Goal: Browse casually: Explore the website without a specific task or goal

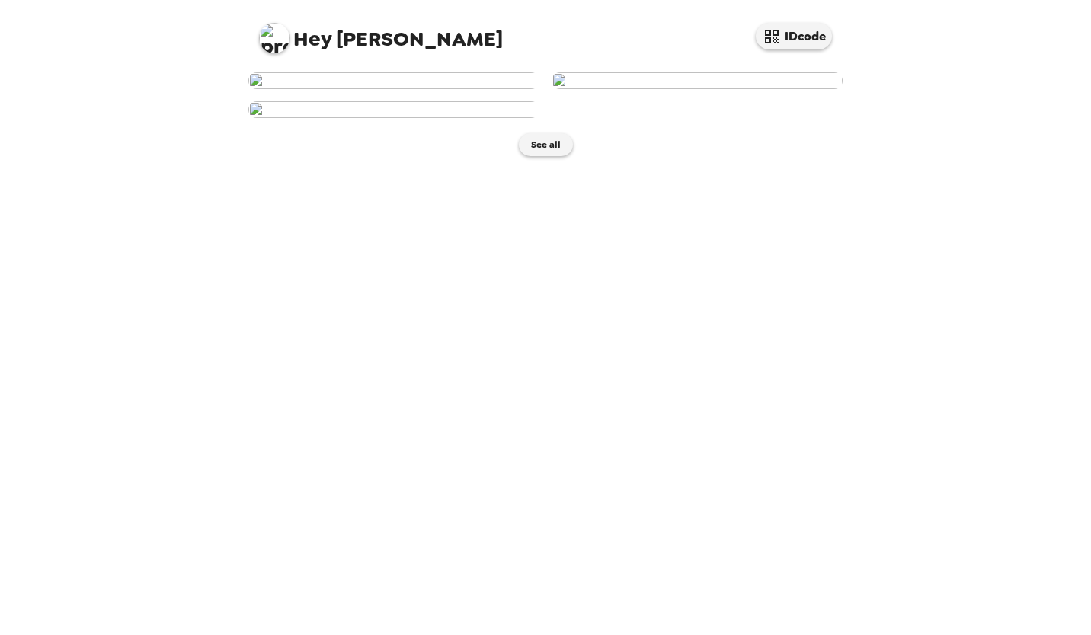
click at [720, 89] on img at bounding box center [697, 80] width 291 height 17
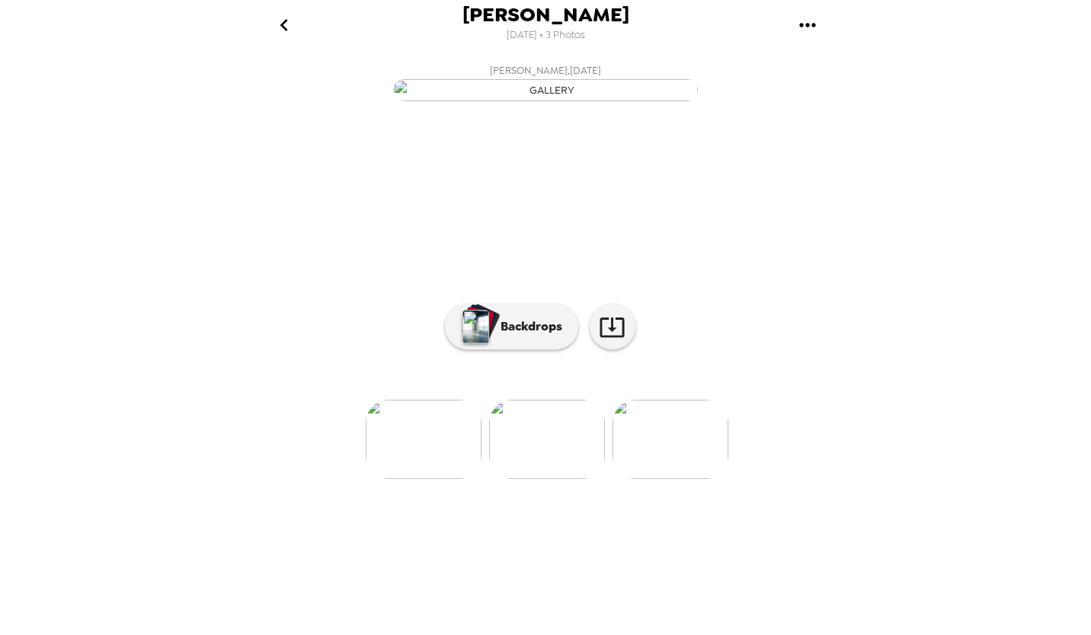
scroll to position [24, 0]
click at [568, 479] on img at bounding box center [547, 439] width 116 height 79
click at [657, 479] on img at bounding box center [670, 439] width 116 height 79
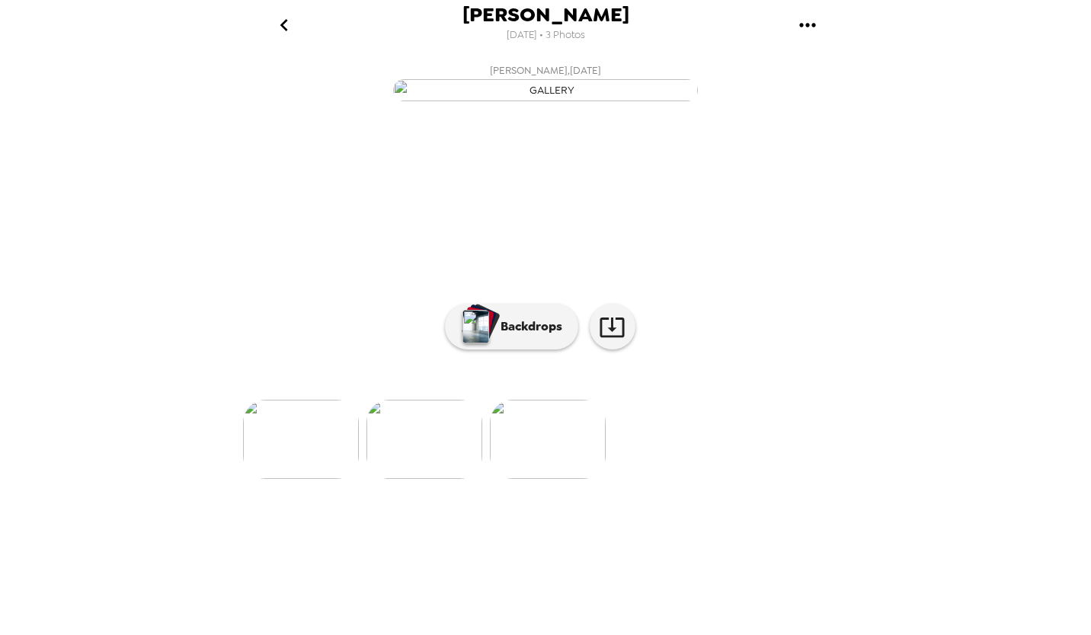
click at [452, 479] on img at bounding box center [424, 439] width 116 height 79
click at [510, 336] on p "Backdrops" at bounding box center [527, 327] width 69 height 18
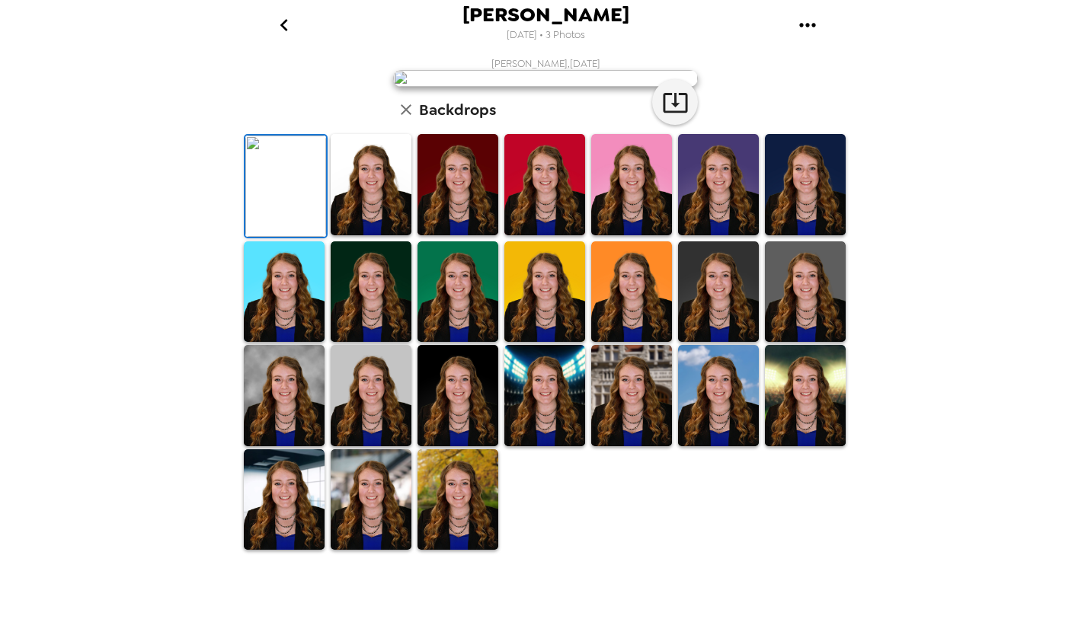
scroll to position [247, 0]
click at [361, 446] on img at bounding box center [371, 395] width 81 height 101
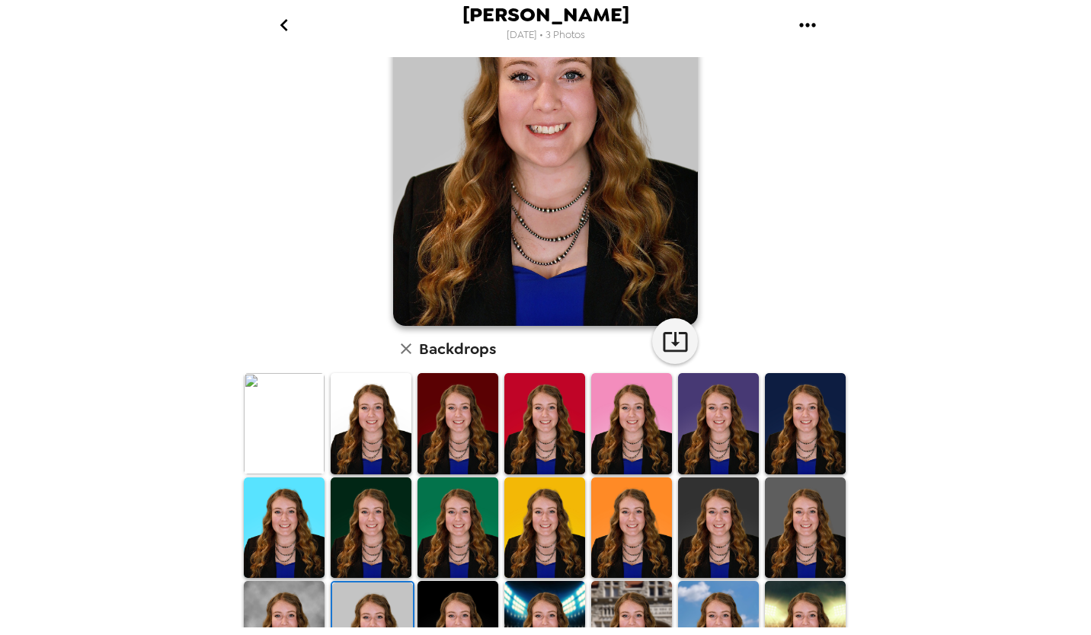
scroll to position [126, 0]
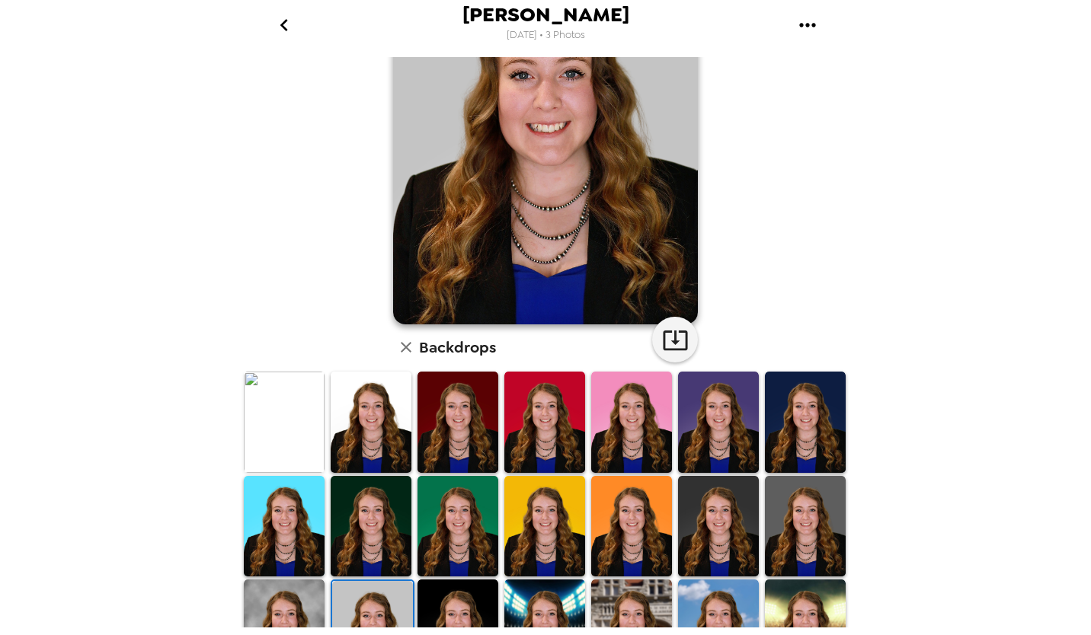
click at [704, 504] on img at bounding box center [718, 526] width 81 height 101
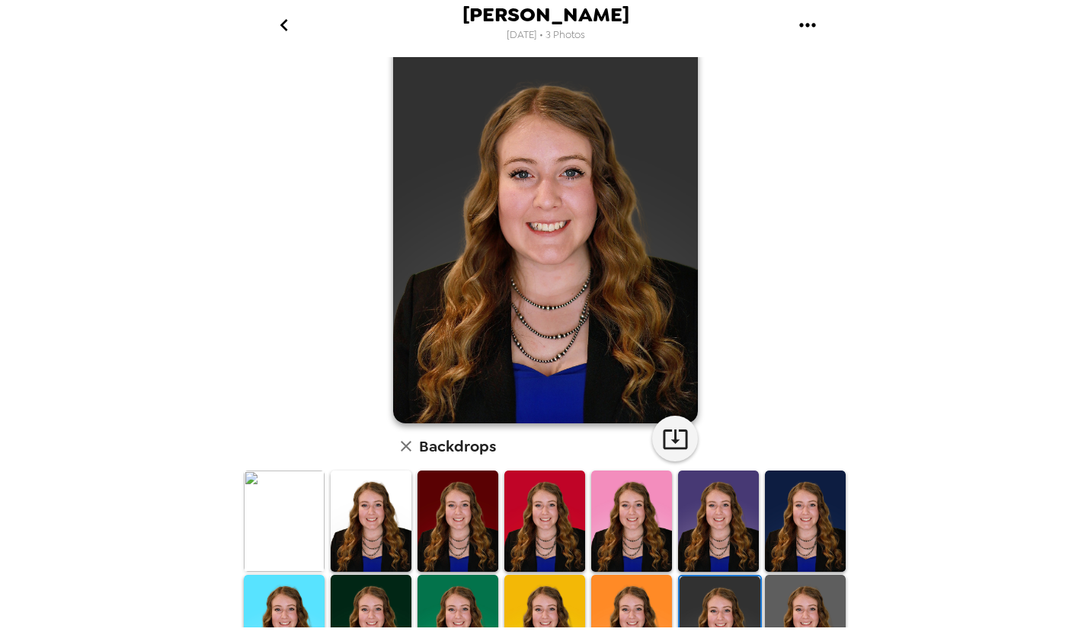
scroll to position [0, 0]
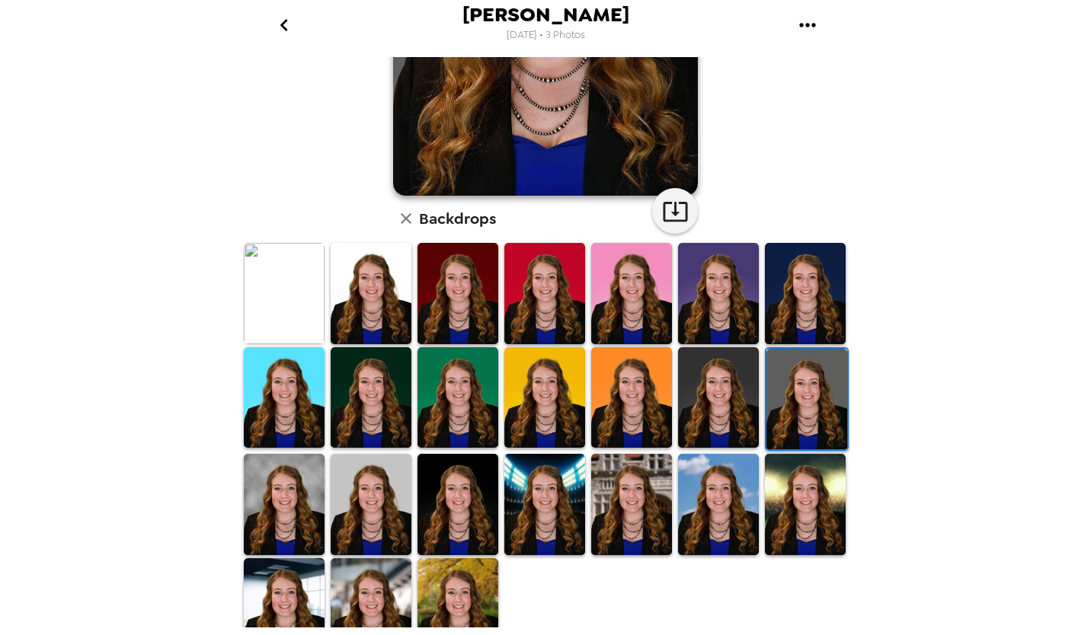
scroll to position [256, 0]
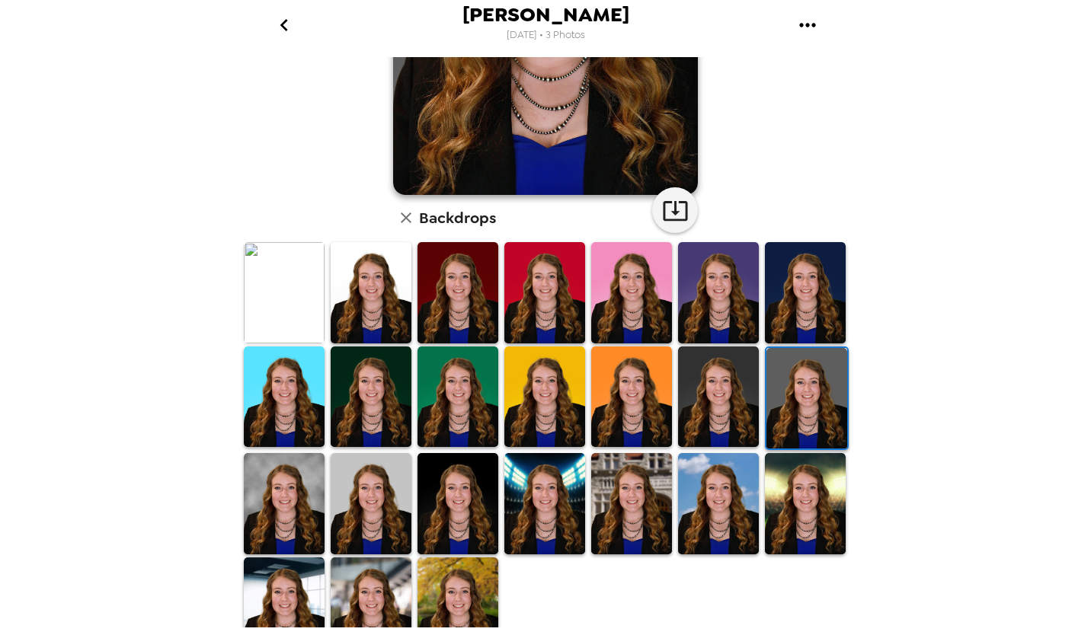
click at [695, 512] on img at bounding box center [718, 503] width 81 height 101
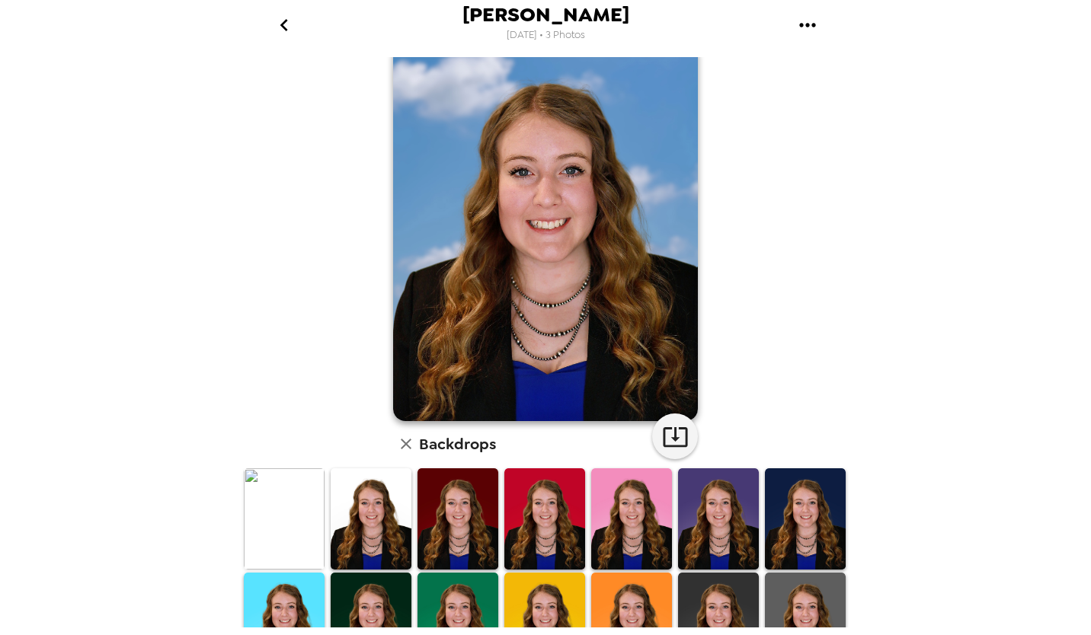
scroll to position [30, 0]
click at [377, 504] on img at bounding box center [371, 518] width 81 height 101
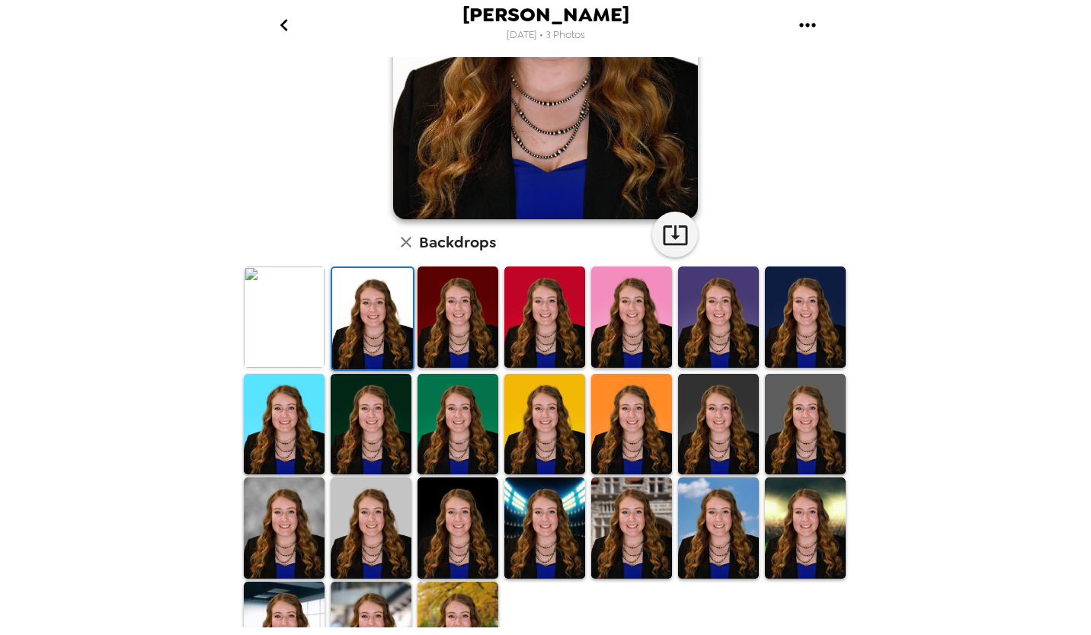
scroll to position [280, 0]
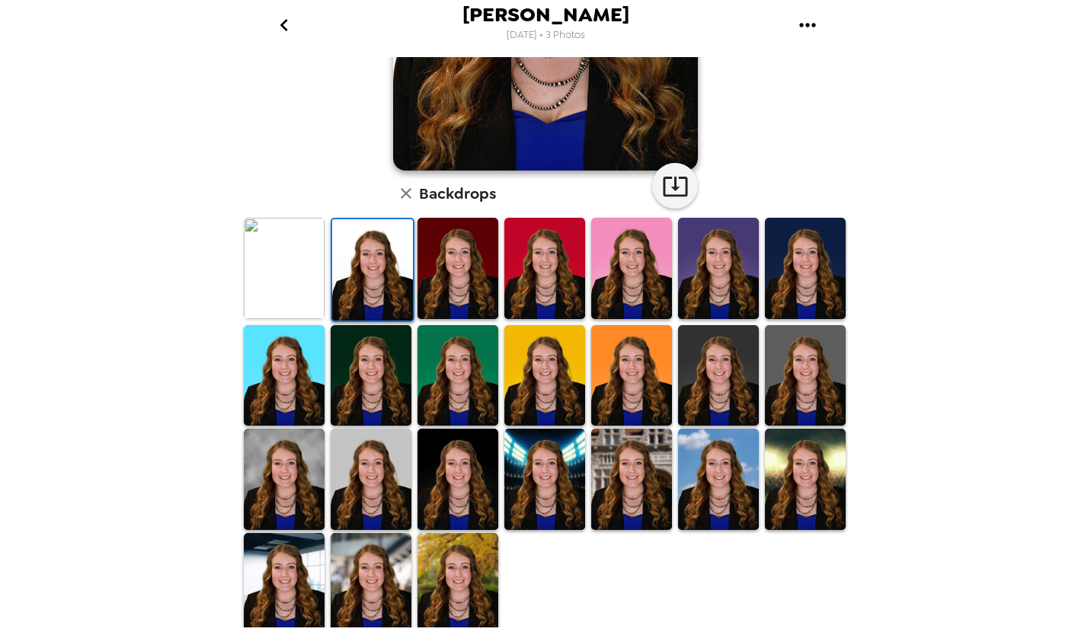
click at [284, 539] on img at bounding box center [284, 583] width 81 height 101
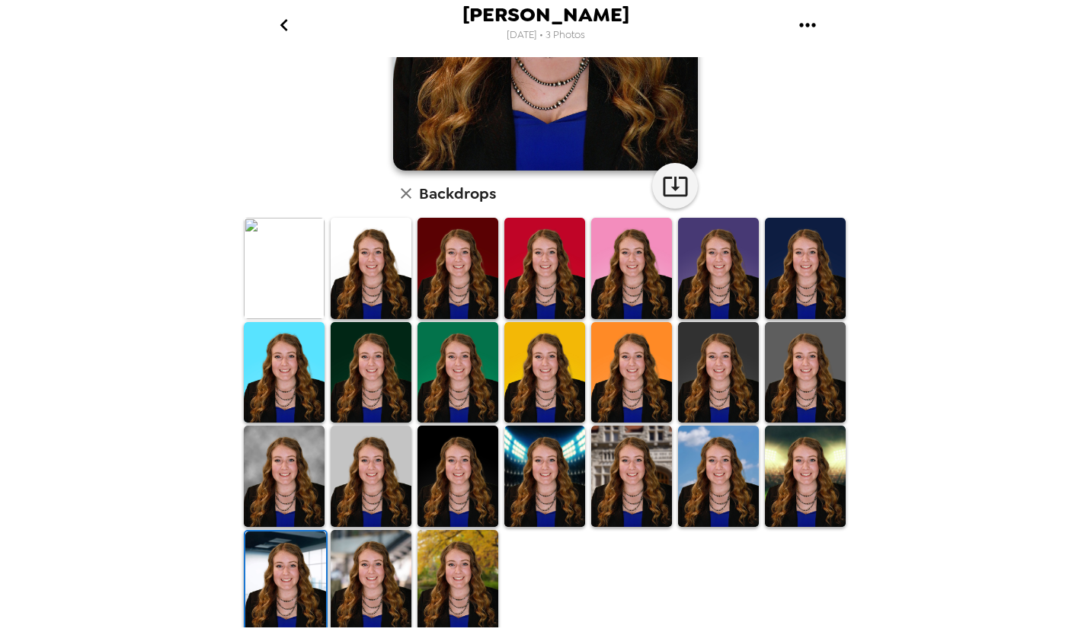
click at [382, 558] on img at bounding box center [371, 580] width 81 height 101
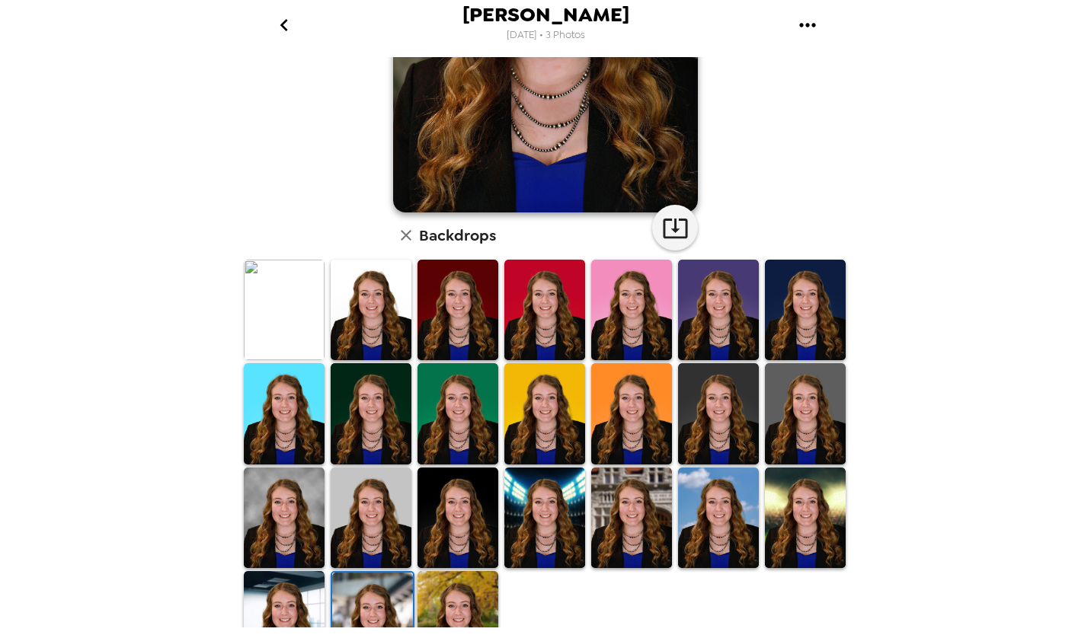
scroll to position [239, 0]
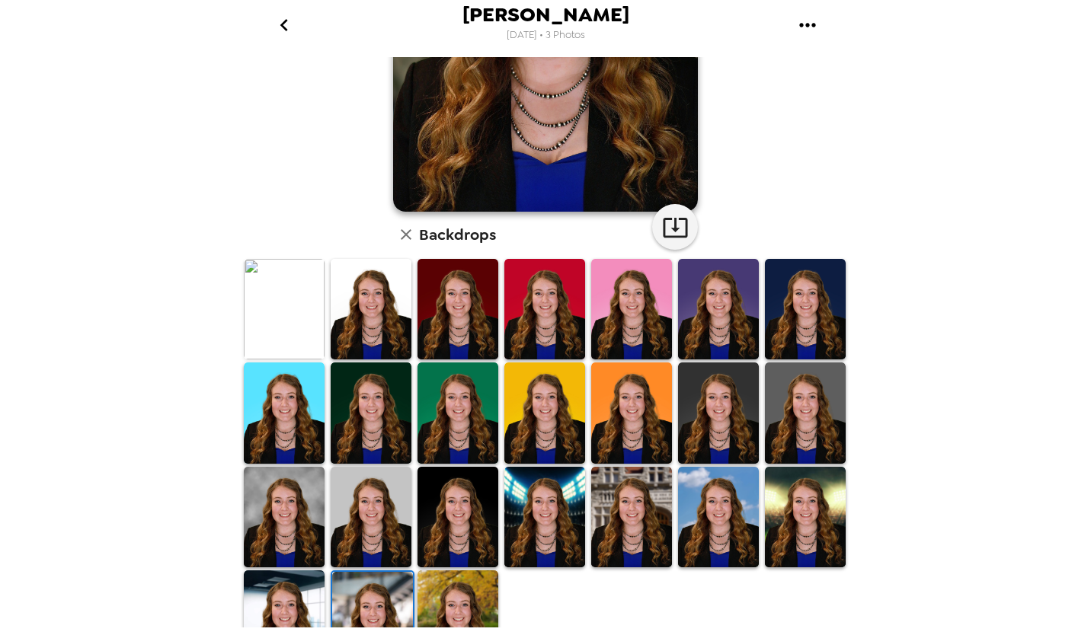
click at [300, 506] on img at bounding box center [284, 517] width 81 height 101
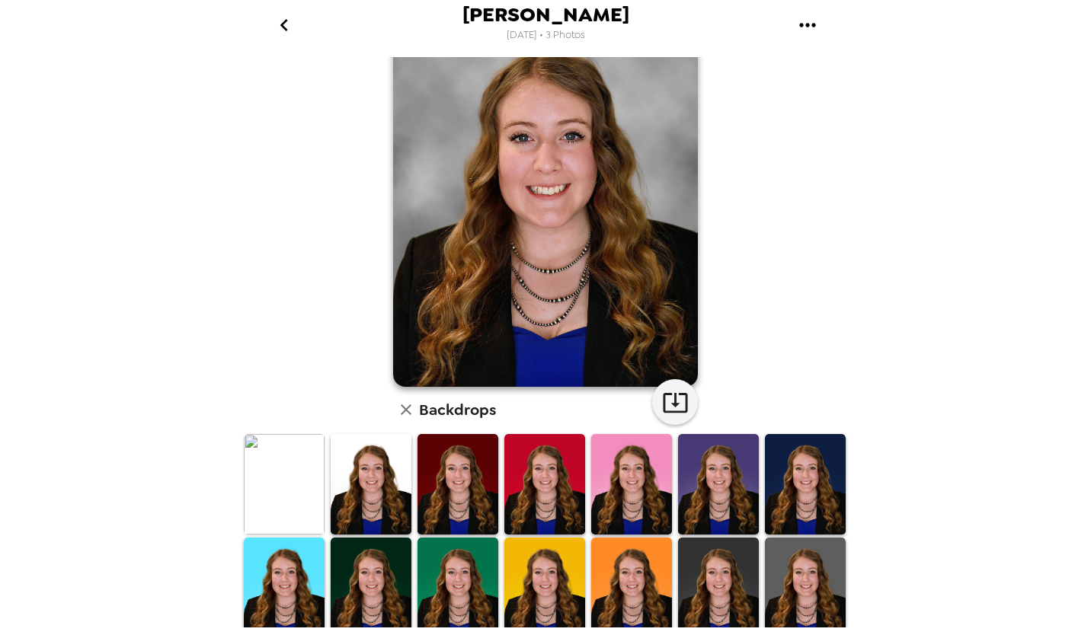
scroll to position [0, 0]
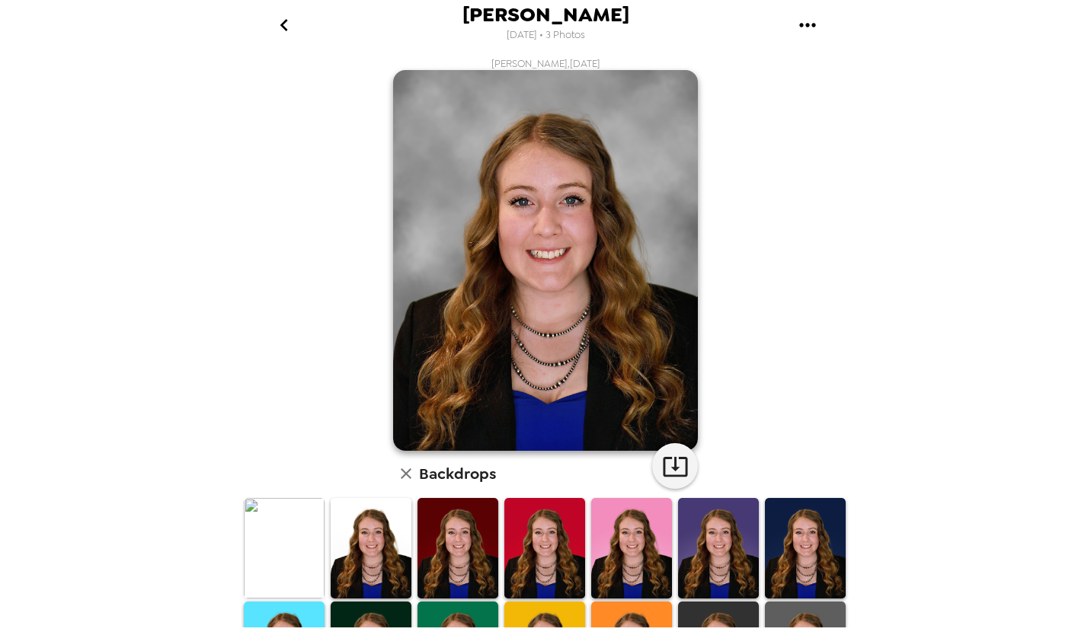
click at [670, 467] on icon "button" at bounding box center [675, 466] width 27 height 27
click at [300, 526] on img at bounding box center [284, 548] width 81 height 101
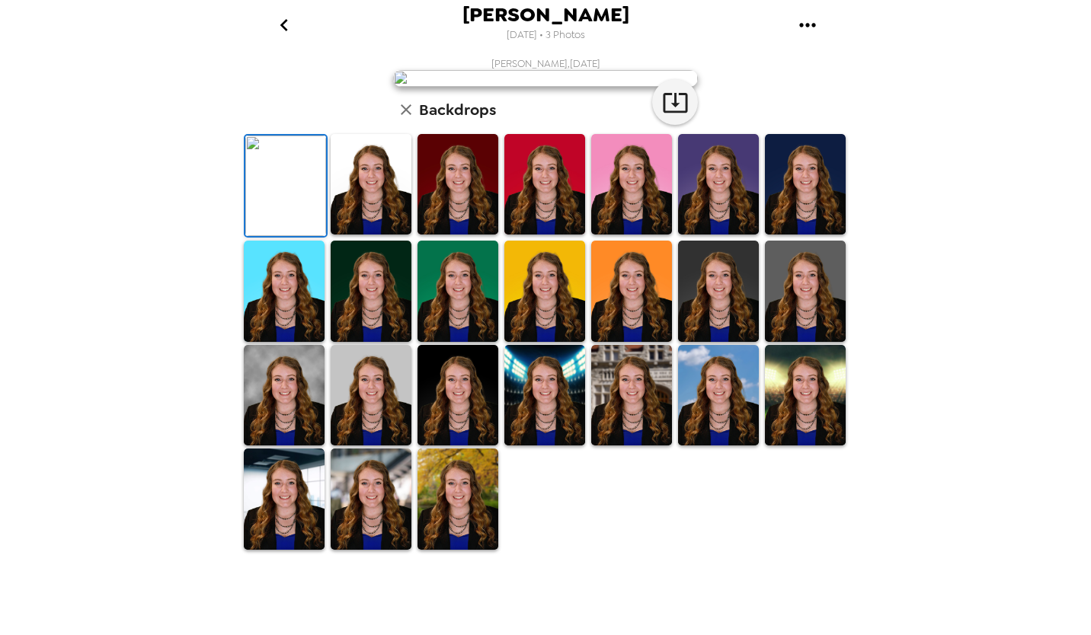
click at [666, 116] on icon "button" at bounding box center [675, 102] width 27 height 27
click at [725, 341] on img at bounding box center [718, 291] width 81 height 101
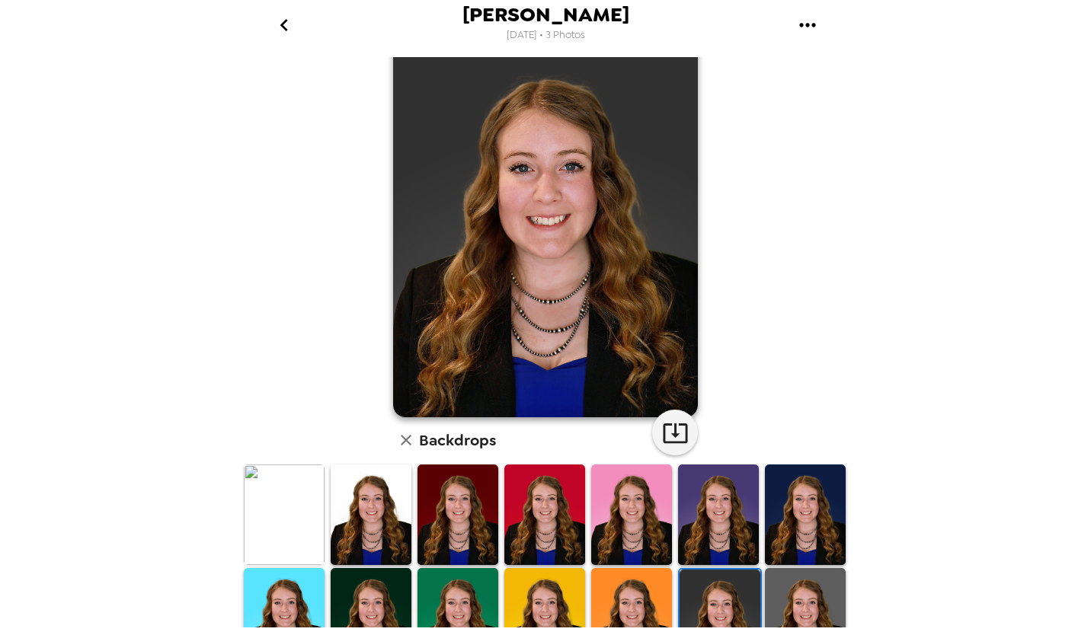
scroll to position [0, 0]
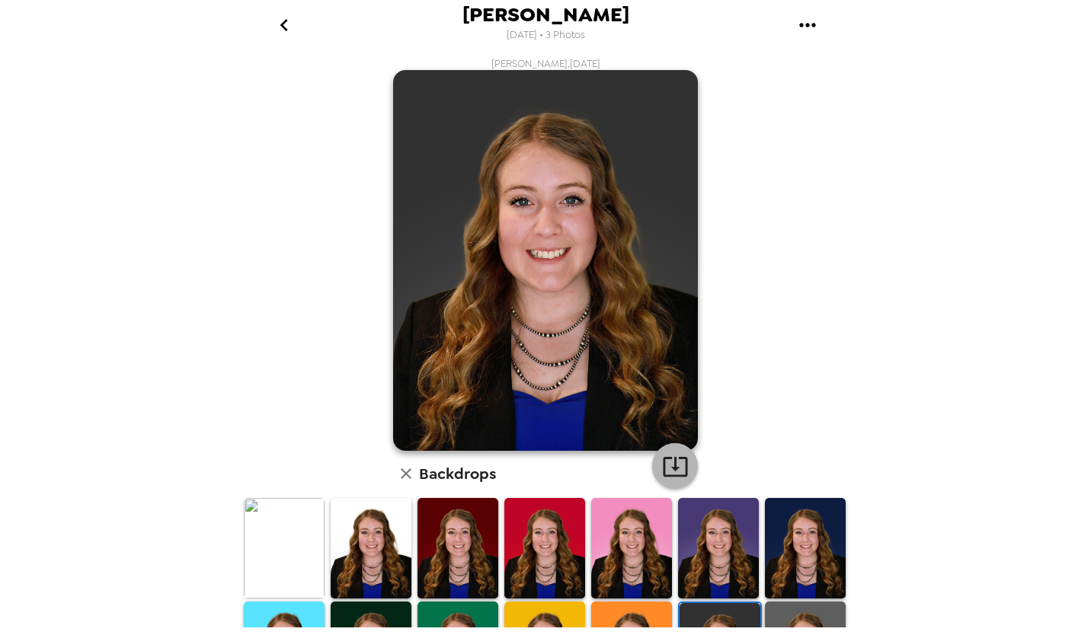
click at [670, 473] on icon "button" at bounding box center [675, 466] width 27 height 27
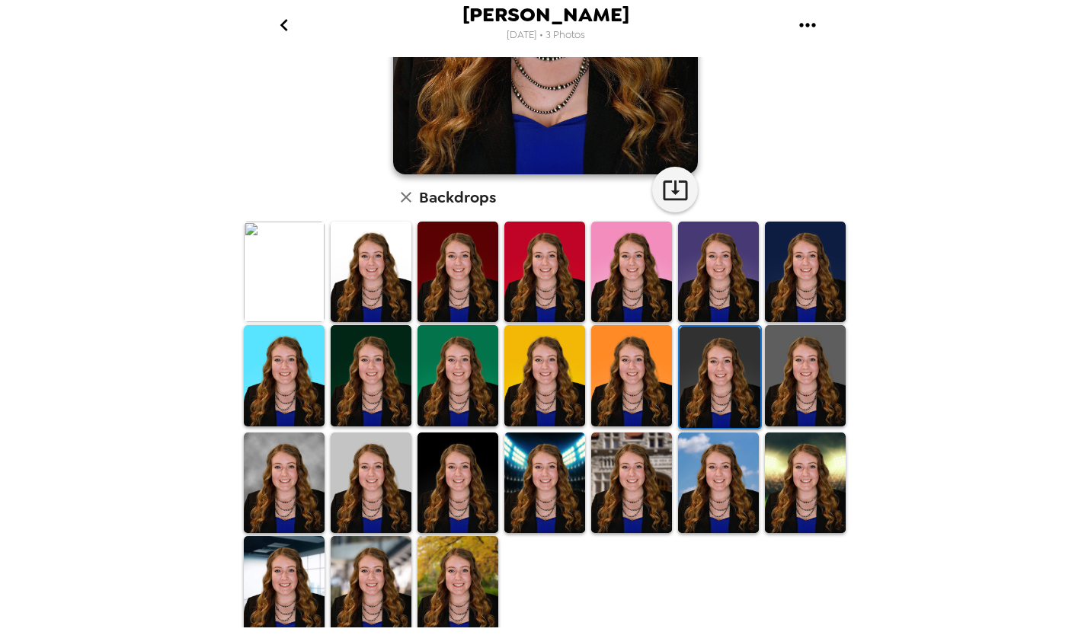
scroll to position [280, 0]
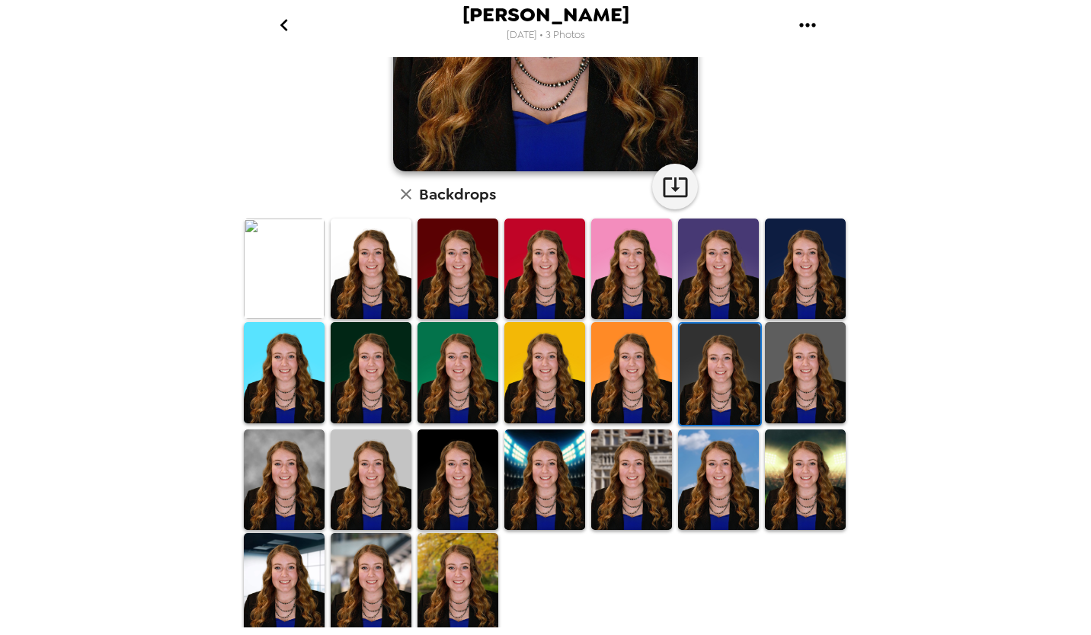
click at [298, 569] on img at bounding box center [284, 583] width 81 height 101
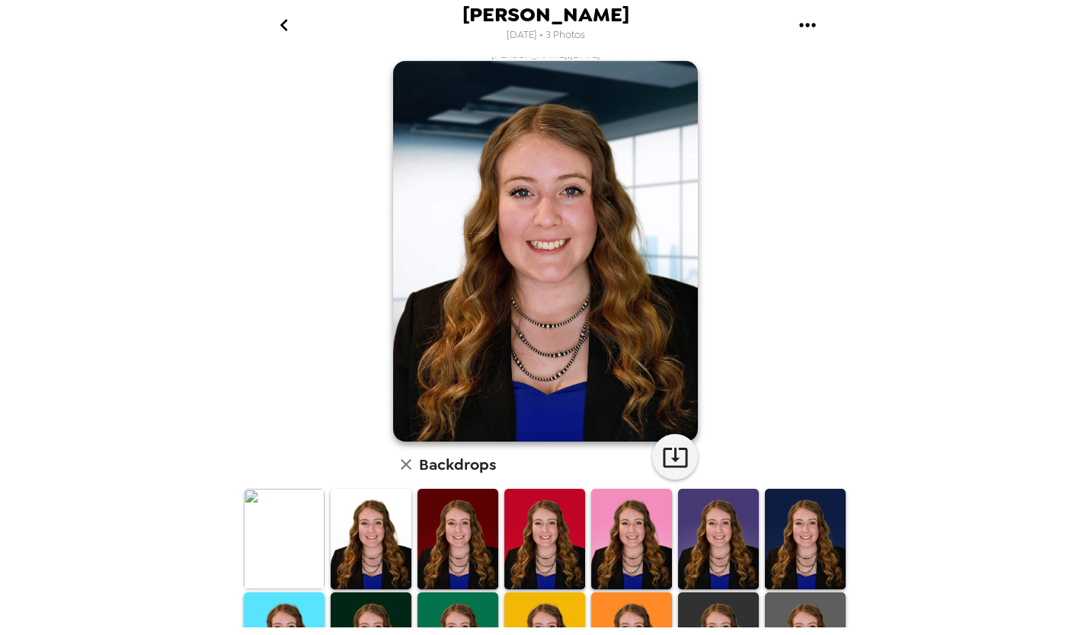
scroll to position [8, 0]
click at [671, 455] on icon "button" at bounding box center [675, 458] width 27 height 27
click at [284, 22] on icon "go back" at bounding box center [284, 25] width 8 height 12
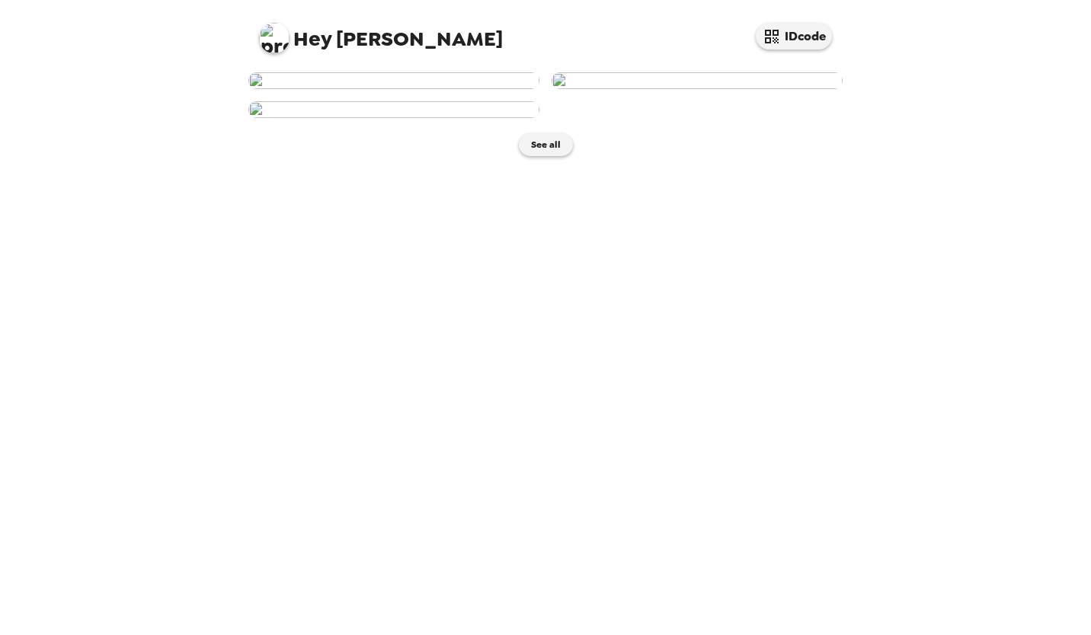
scroll to position [219, 0]
click at [491, 118] on img at bounding box center [393, 109] width 291 height 17
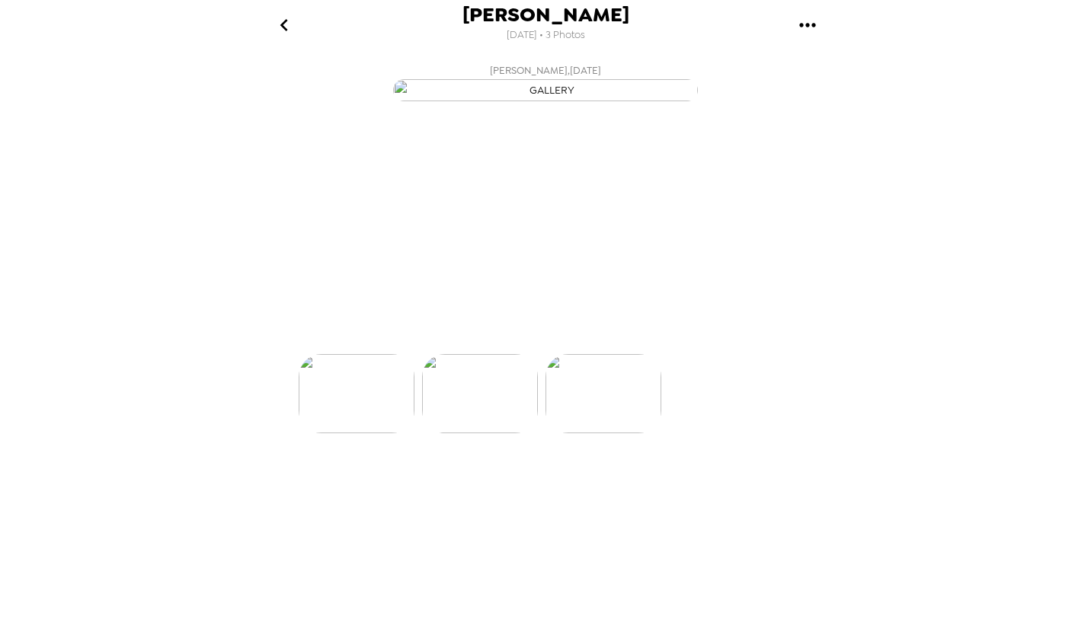
scroll to position [0, 245]
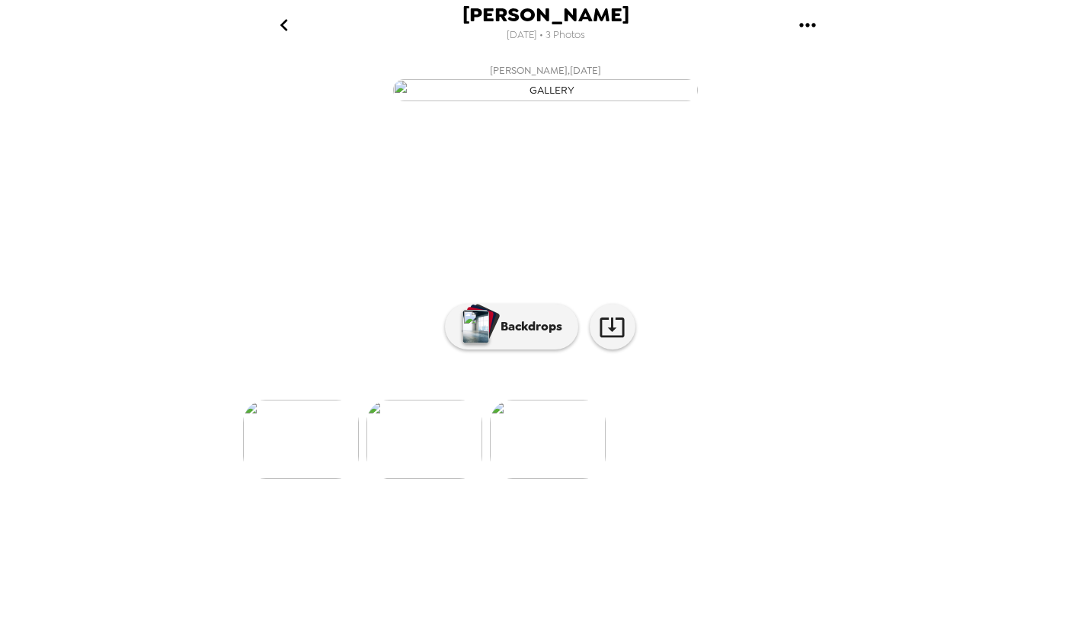
click at [515, 336] on p "Backdrops" at bounding box center [527, 327] width 69 height 18
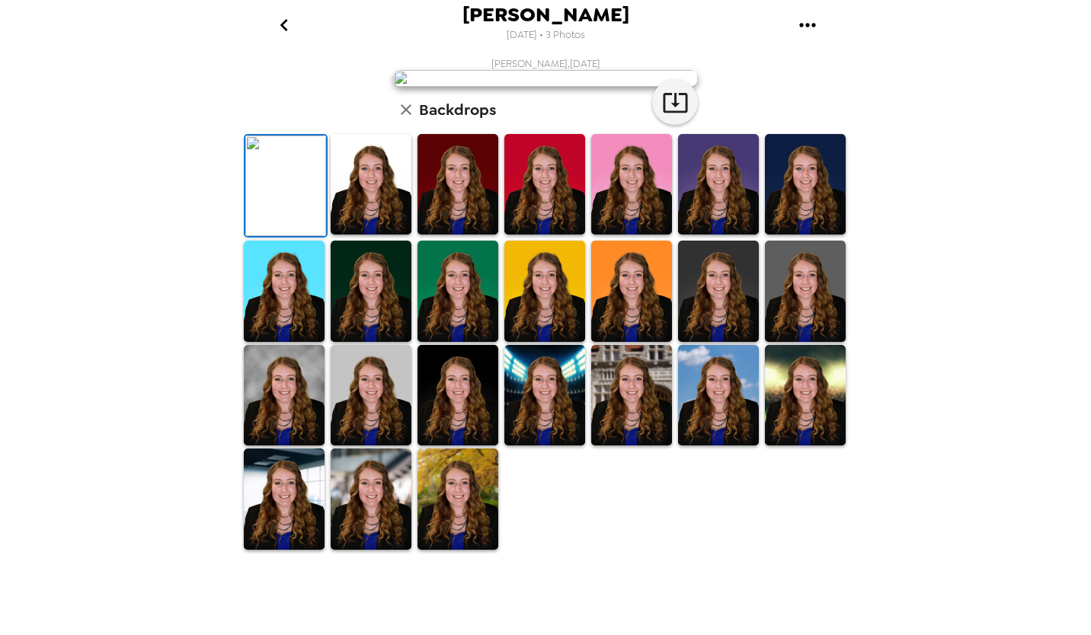
scroll to position [98, 0]
click at [710, 235] on img at bounding box center [718, 184] width 81 height 101
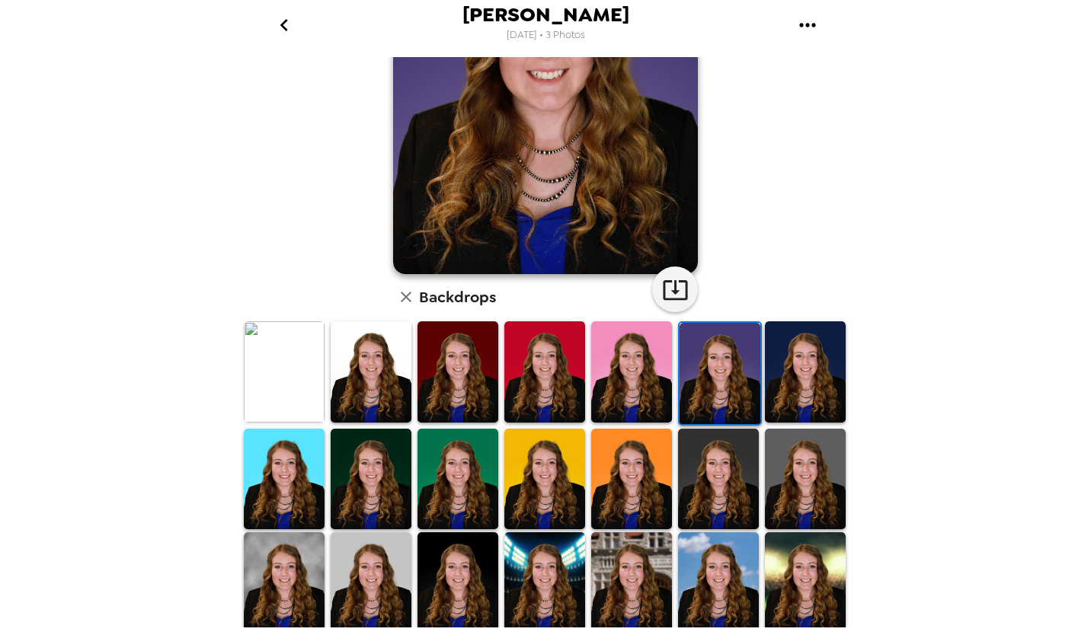
scroll to position [208, 0]
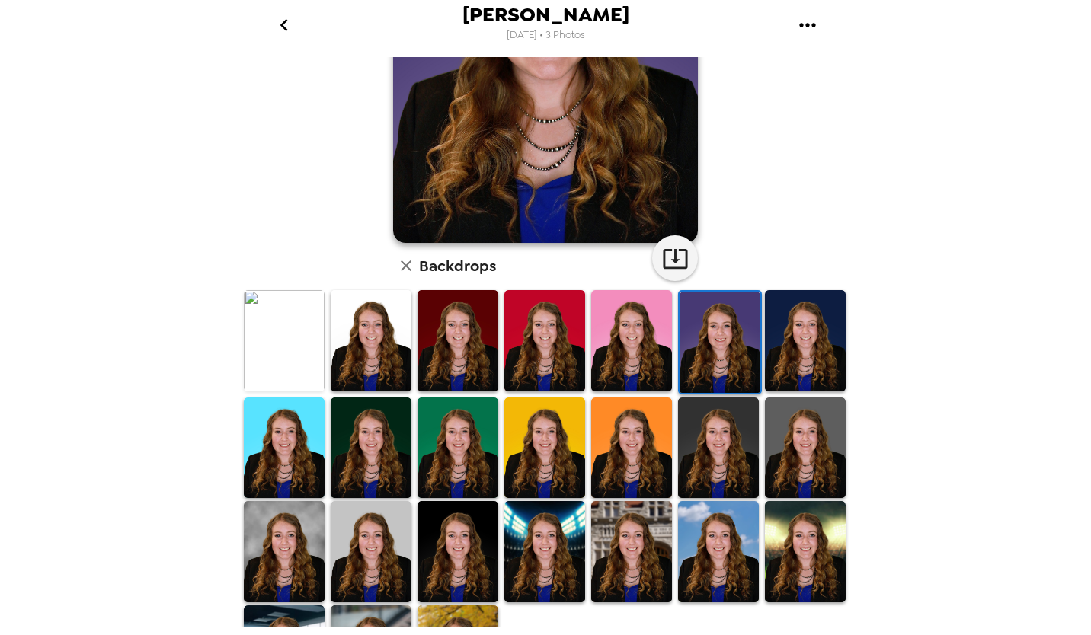
click at [381, 361] on img at bounding box center [371, 340] width 81 height 101
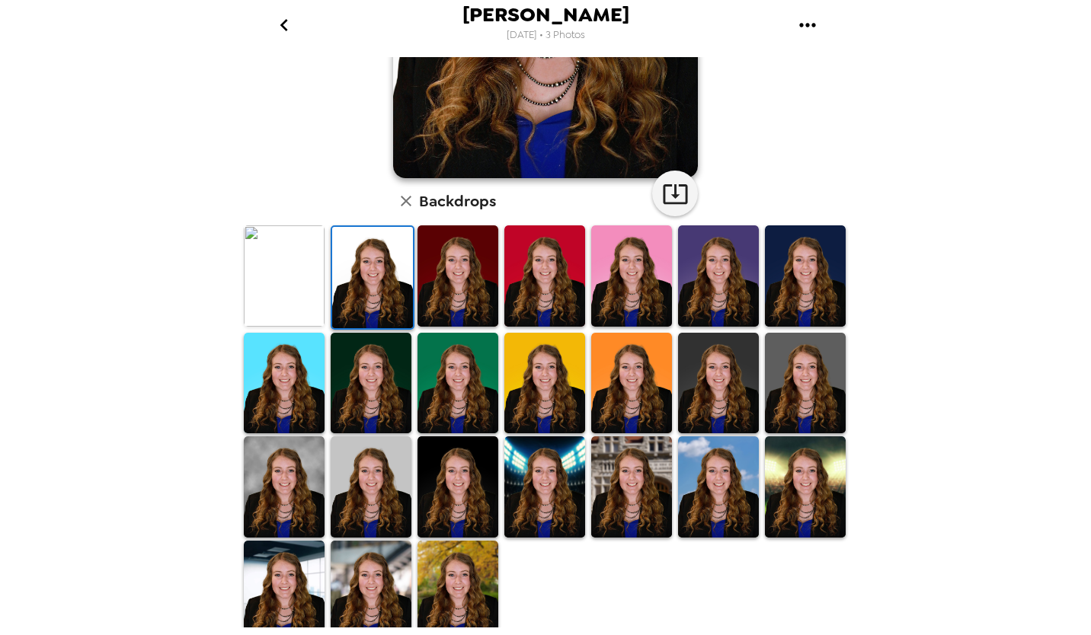
scroll to position [273, 0]
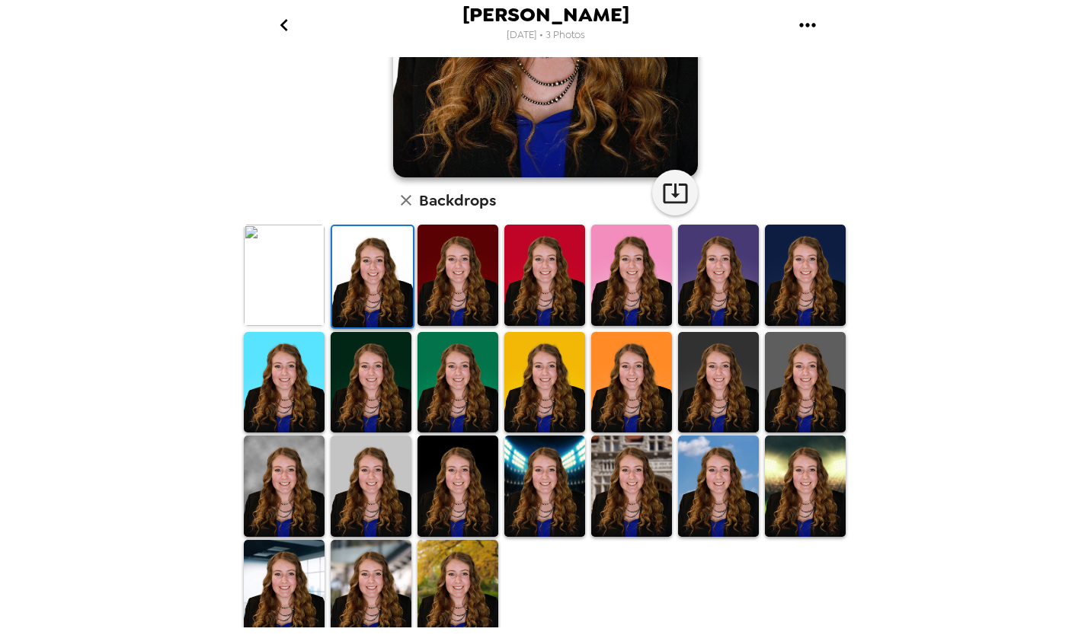
click at [479, 466] on img at bounding box center [457, 486] width 81 height 101
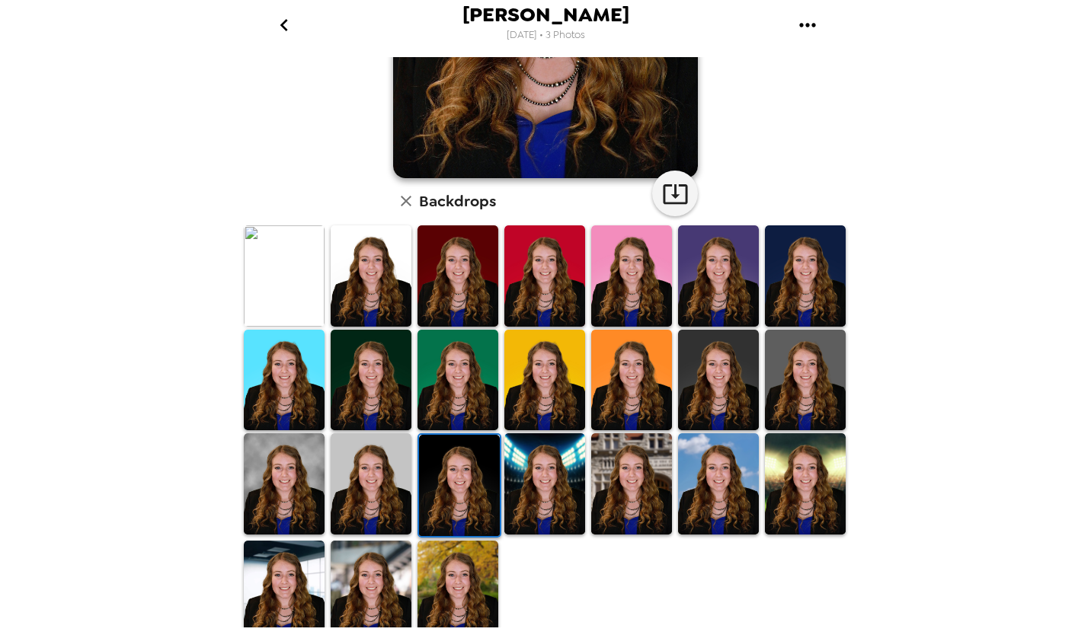
scroll to position [274, 0]
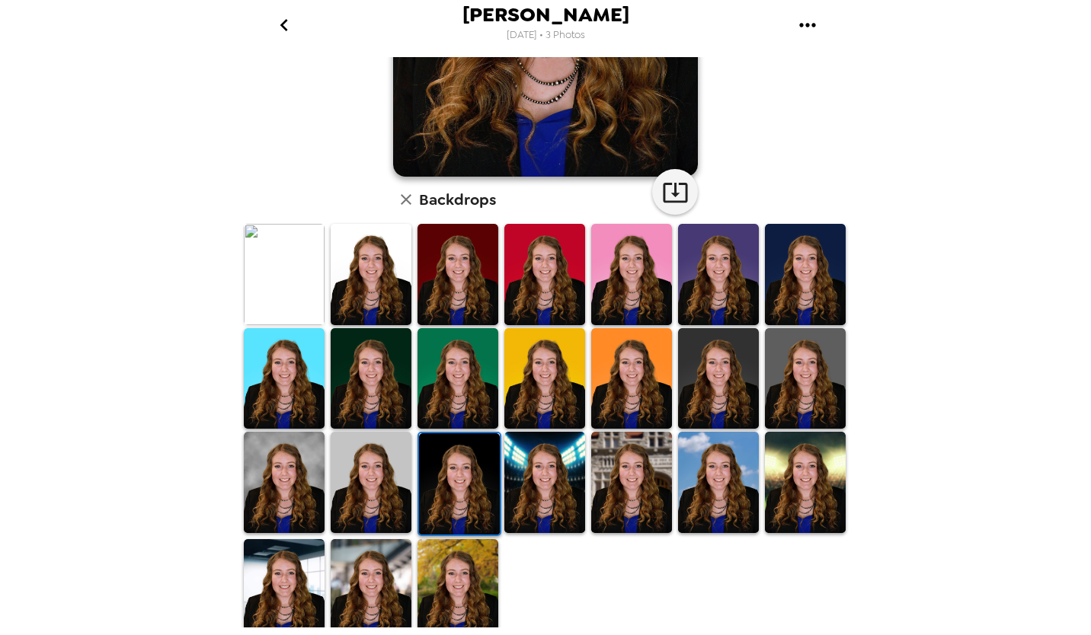
click at [382, 450] on img at bounding box center [371, 482] width 81 height 101
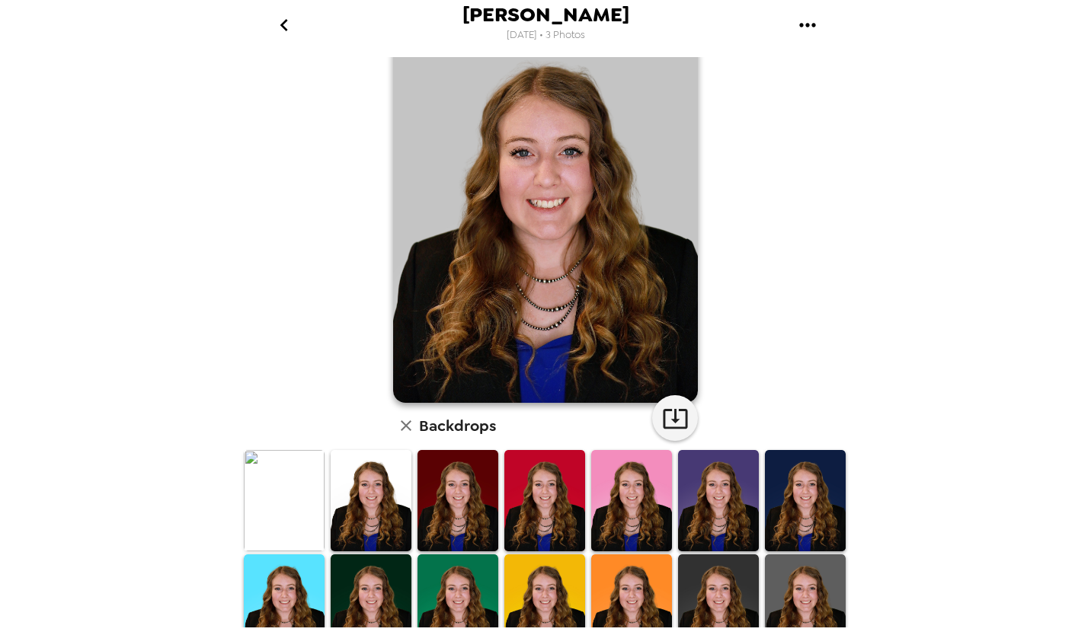
scroll to position [49, 0]
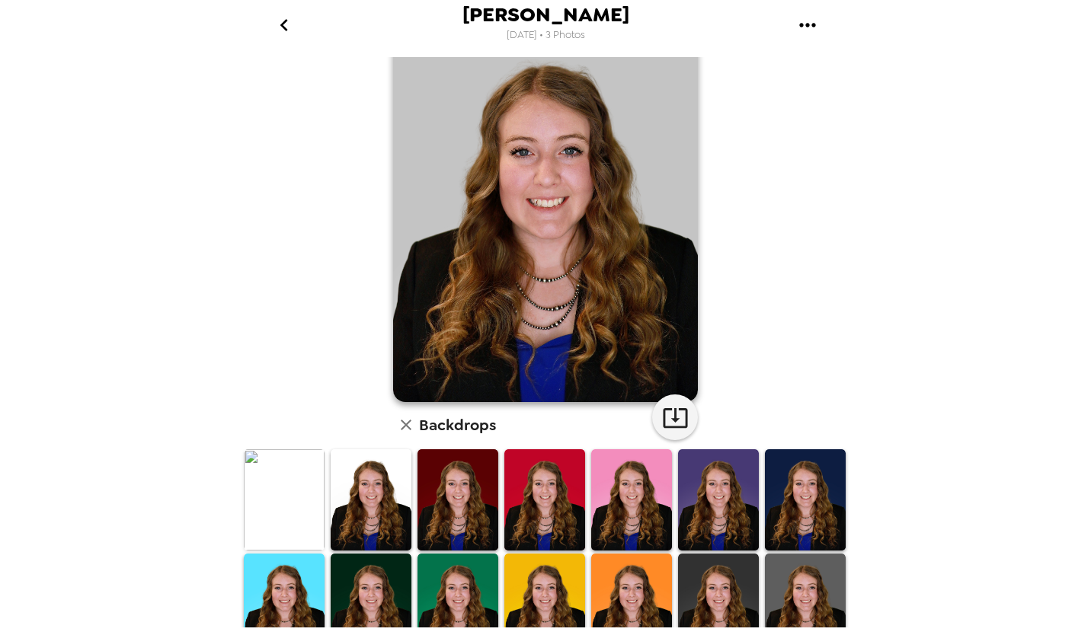
click at [294, 470] on img at bounding box center [284, 499] width 81 height 101
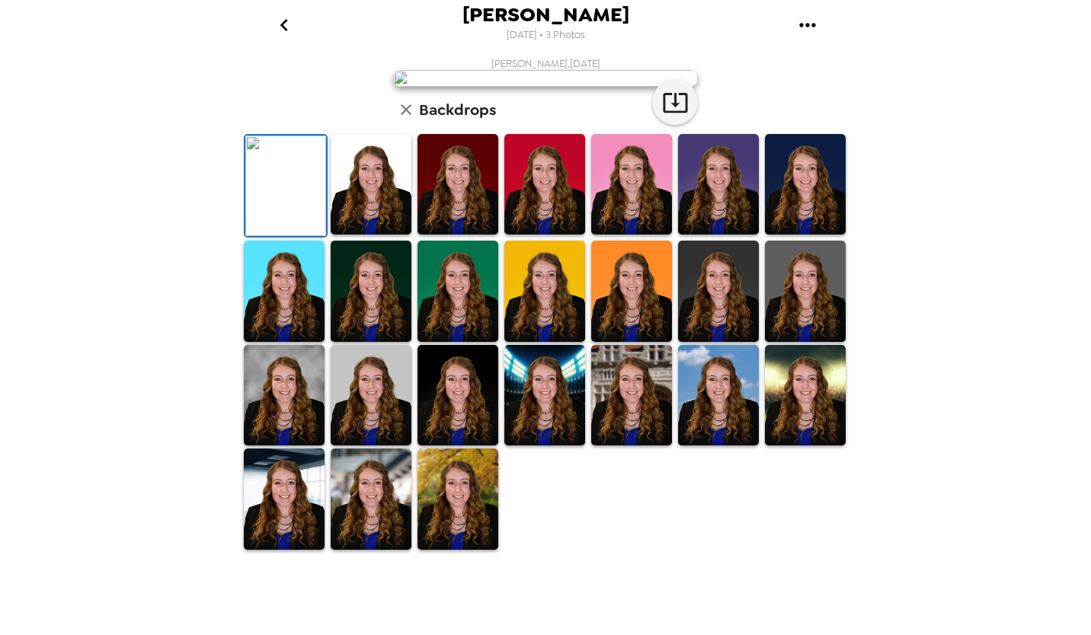
scroll to position [0, 0]
click at [684, 125] on button "button" at bounding box center [675, 102] width 46 height 46
click at [796, 446] on img at bounding box center [805, 395] width 81 height 101
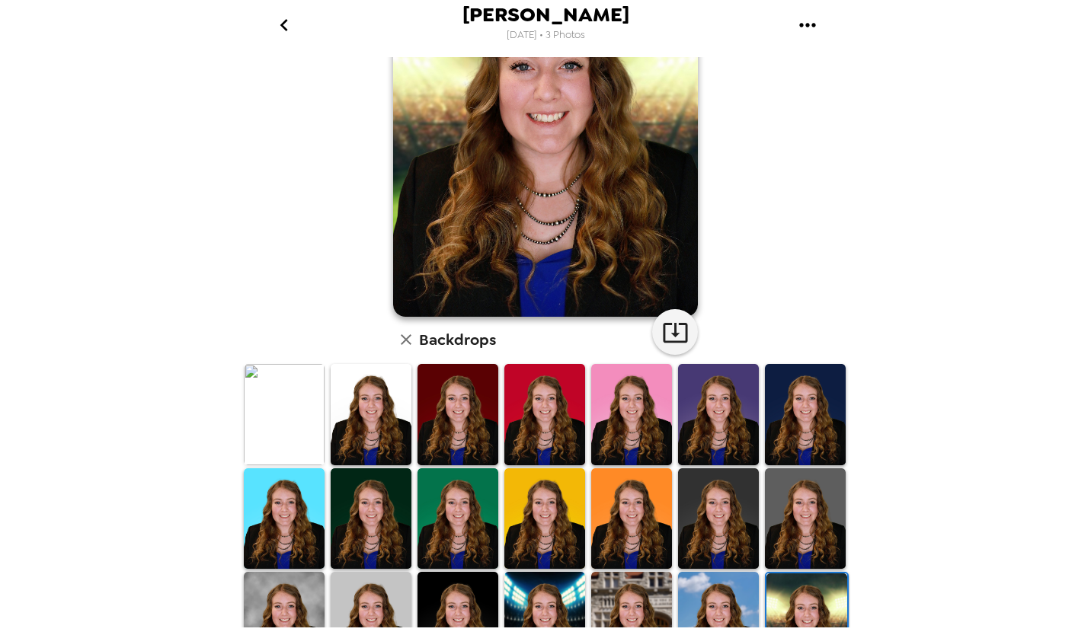
scroll to position [149, 0]
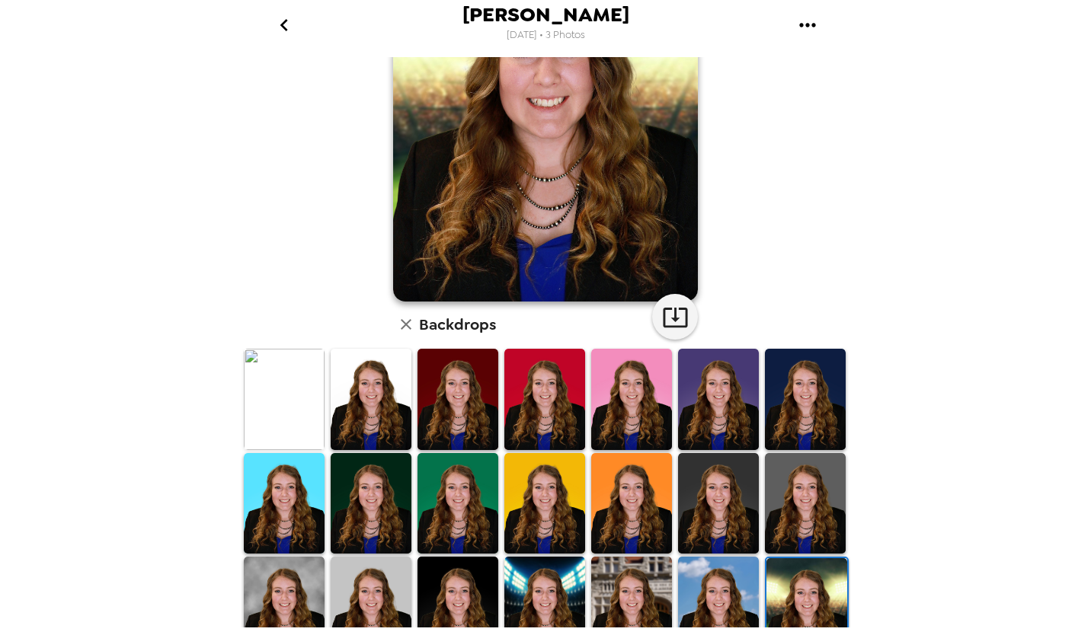
click at [700, 580] on img at bounding box center [718, 607] width 81 height 101
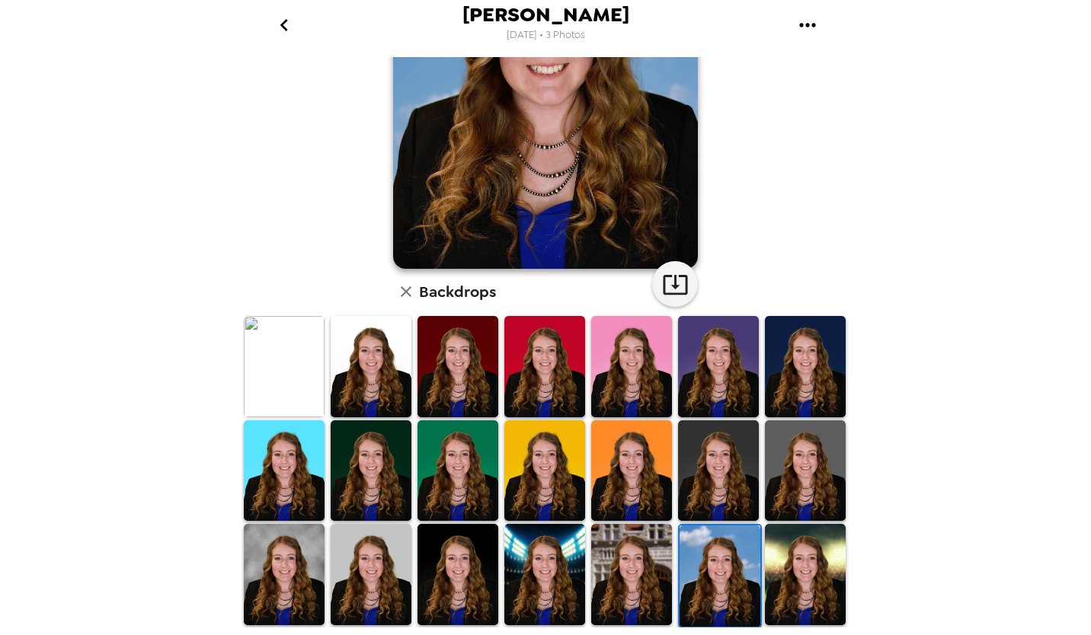
scroll to position [216, 0]
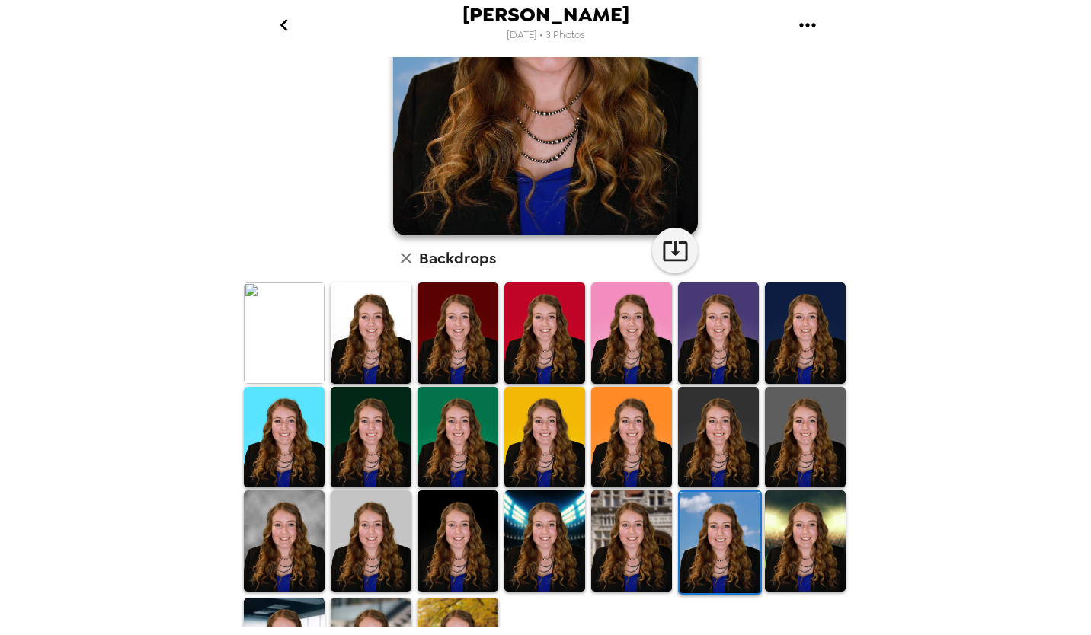
click at [715, 405] on img at bounding box center [718, 437] width 81 height 101
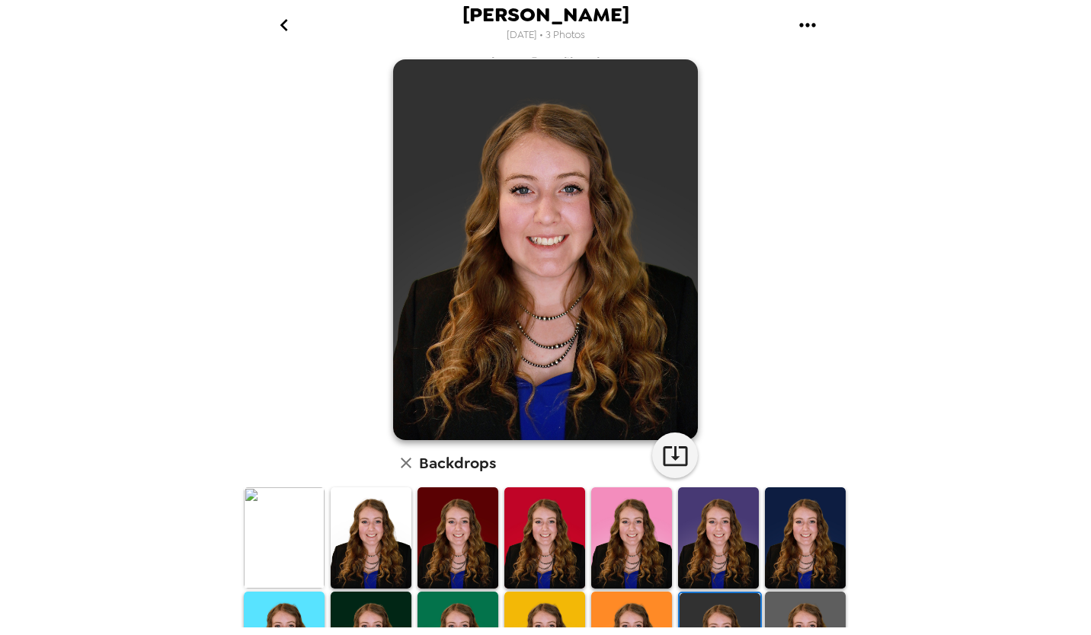
scroll to position [0, 0]
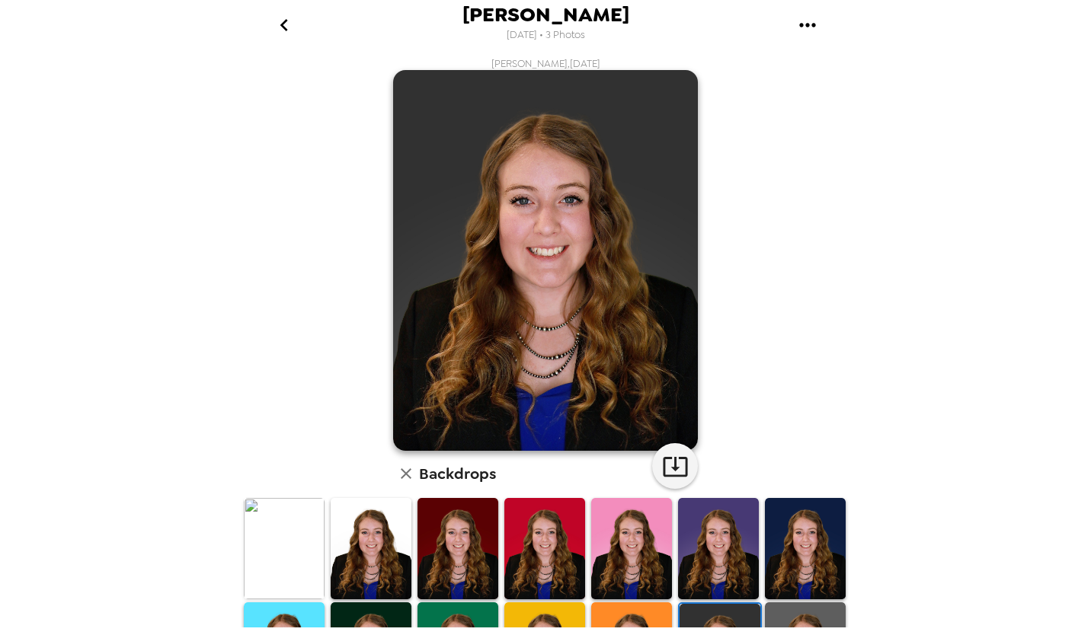
click at [283, 20] on icon "go back" at bounding box center [284, 25] width 24 height 24
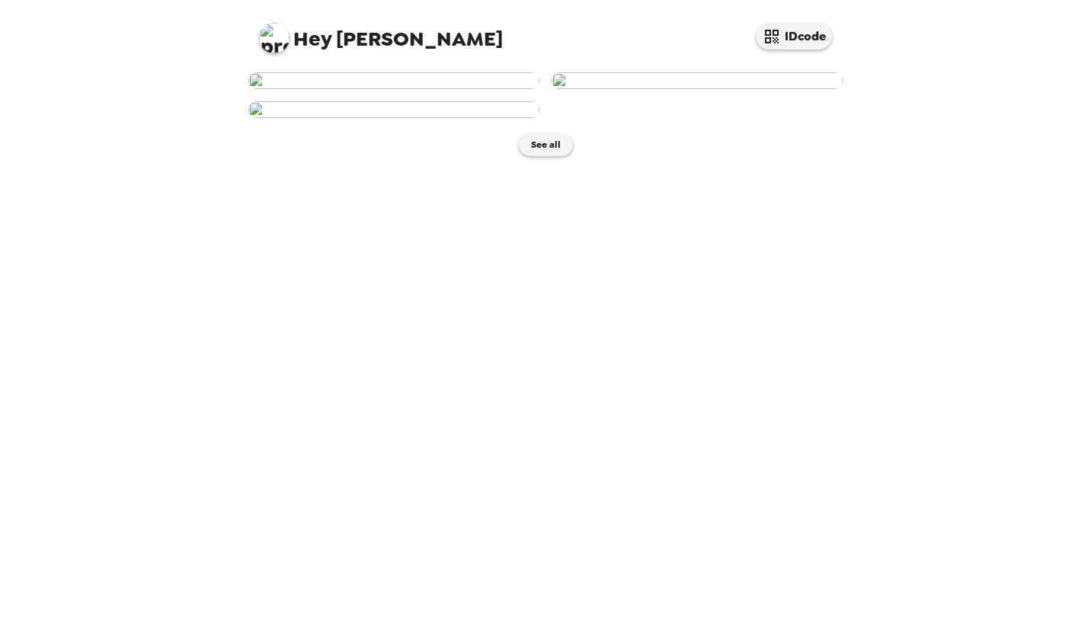
click at [279, 30] on img at bounding box center [274, 38] width 30 height 30
click at [475, 34] on div at bounding box center [545, 317] width 1091 height 635
